Goal: Navigation & Orientation: Find specific page/section

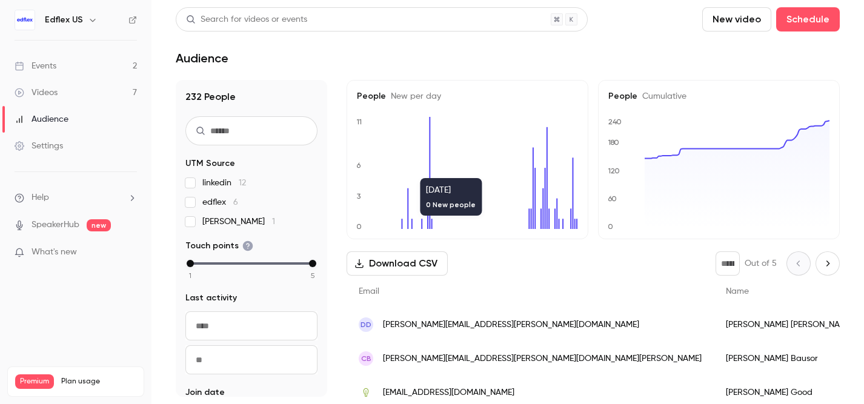
click at [93, 69] on link "Events 2" at bounding box center [75, 66] width 151 height 27
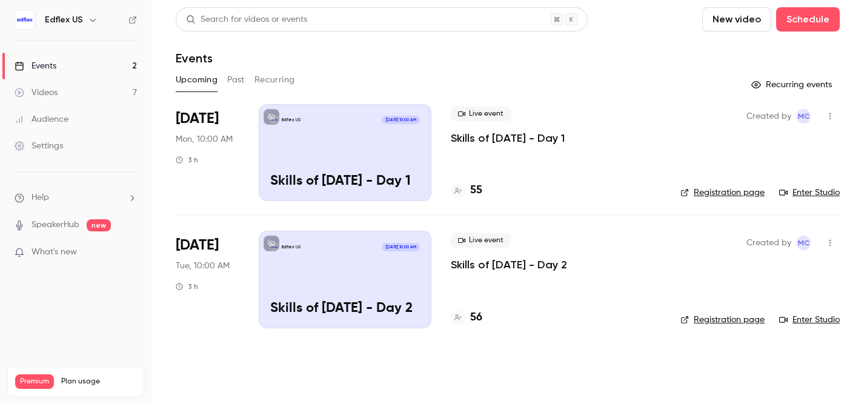
click at [481, 134] on p "Skills of [DATE] - Day 1" at bounding box center [508, 138] width 114 height 15
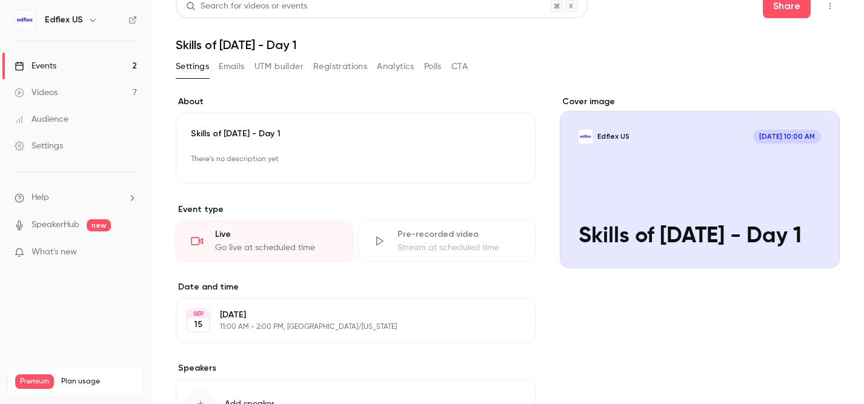
scroll to position [13, 0]
click at [829, 9] on icon "button" at bounding box center [830, 6] width 10 height 8
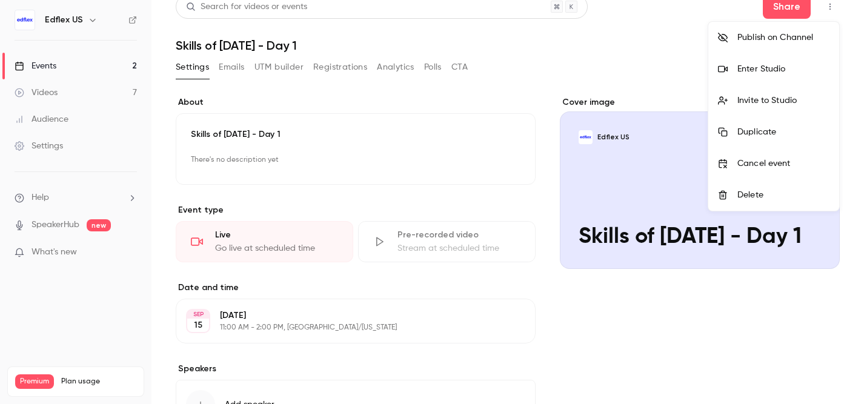
click at [648, 50] on div at bounding box center [432, 202] width 864 height 404
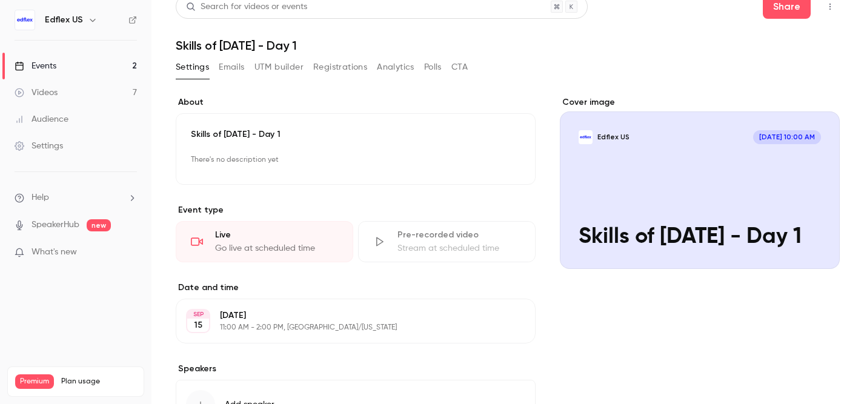
scroll to position [10, 0]
